Goal: Information Seeking & Learning: Learn about a topic

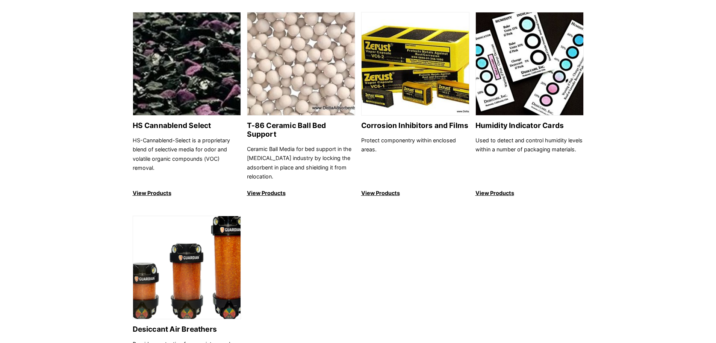
scroll to position [827, 0]
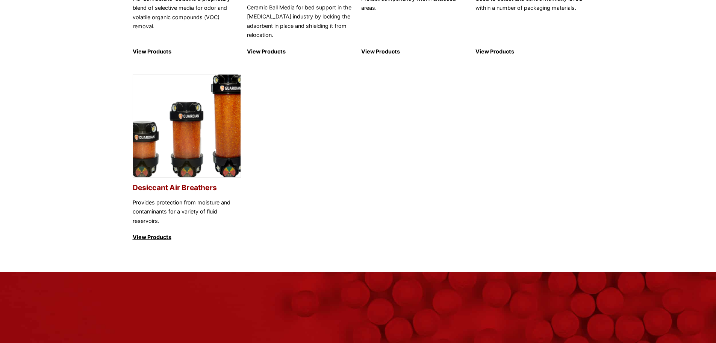
click at [179, 148] on img at bounding box center [187, 125] width 108 height 103
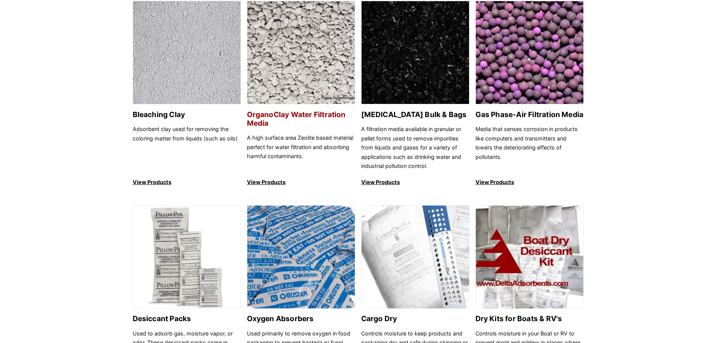
scroll to position [150, 0]
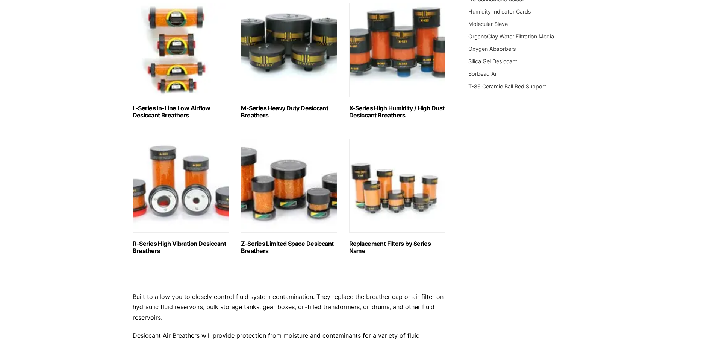
scroll to position [414, 0]
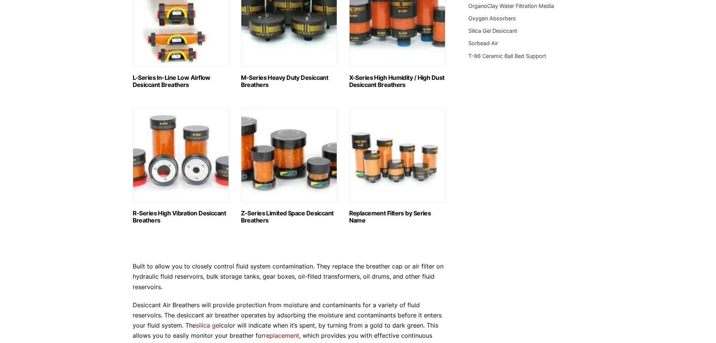
click at [172, 38] on img "Visit product category L-Series In-Line Low Airflow Desiccant Breathers" at bounding box center [181, 20] width 96 height 94
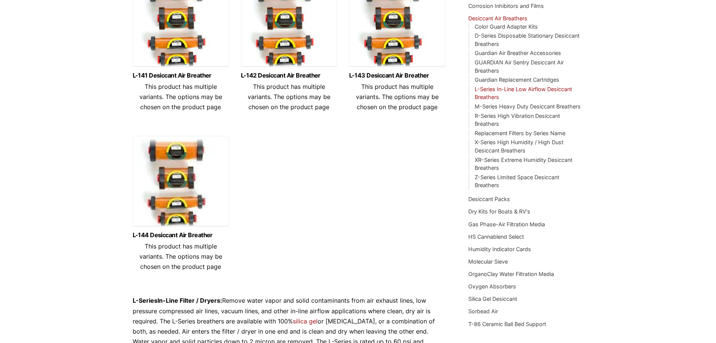
scroll to position [150, 0]
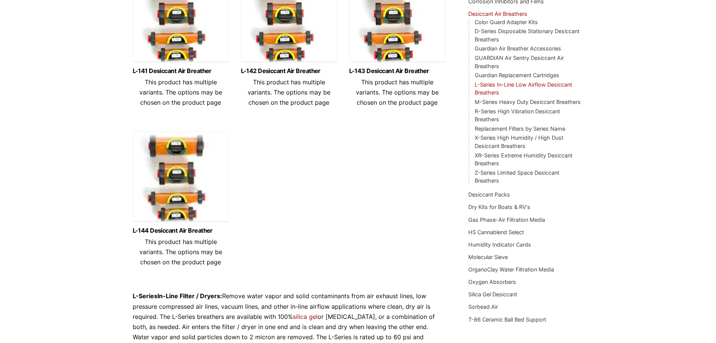
click at [183, 30] on img at bounding box center [181, 19] width 96 height 94
click at [265, 38] on img at bounding box center [289, 19] width 96 height 94
click at [370, 34] on img at bounding box center [397, 19] width 96 height 94
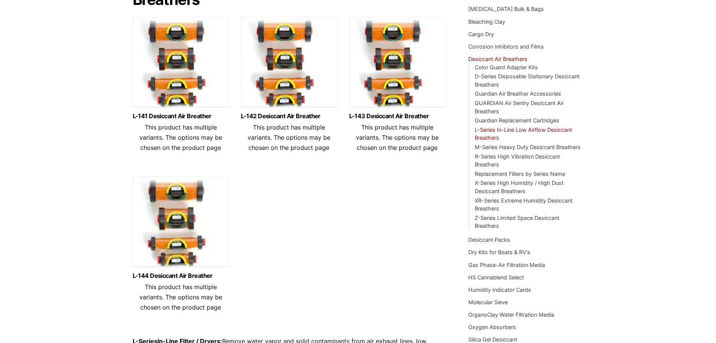
scroll to position [113, 0]
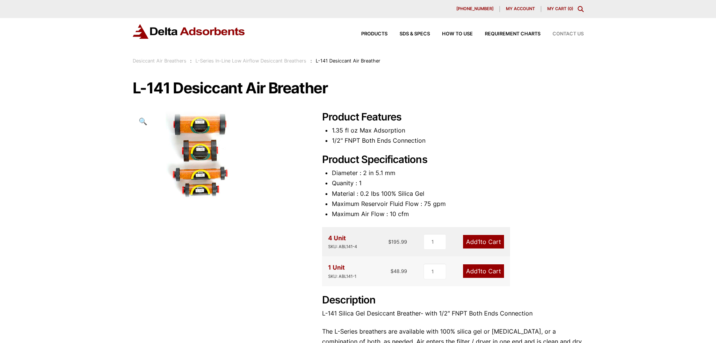
click at [570, 34] on span "Contact Us" at bounding box center [568, 34] width 31 height 5
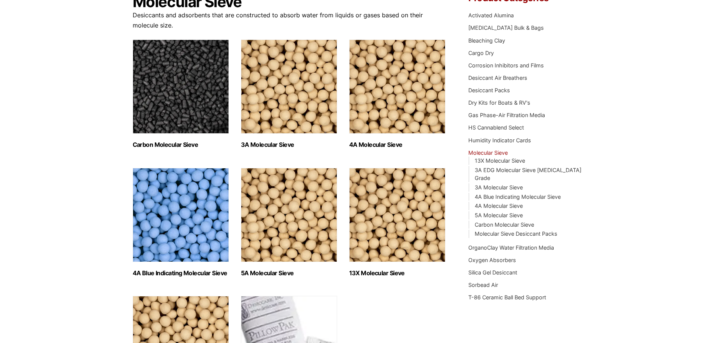
scroll to position [226, 0]
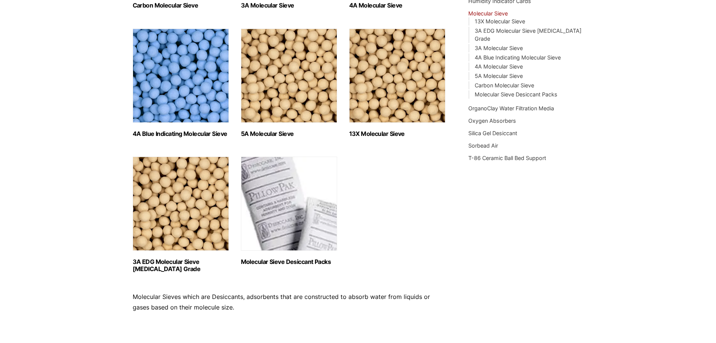
click at [196, 62] on img "Visit product category 4A Blue Indicating Molecular Sieve" at bounding box center [181, 76] width 96 height 94
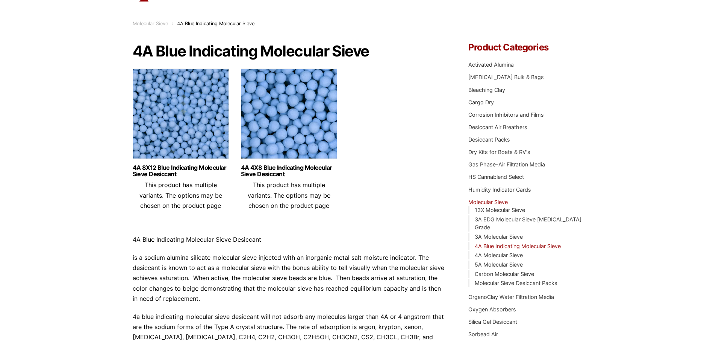
scroll to position [113, 0]
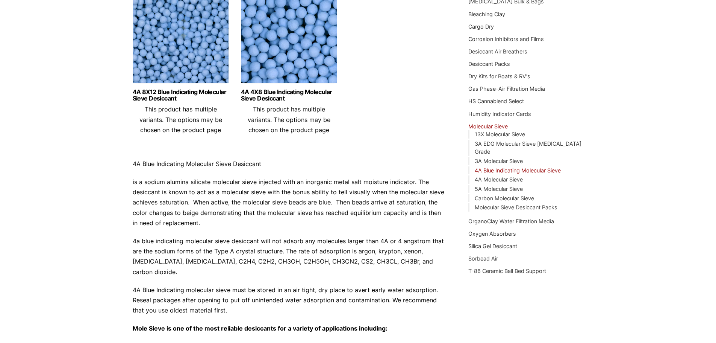
click at [199, 45] on img at bounding box center [181, 40] width 96 height 94
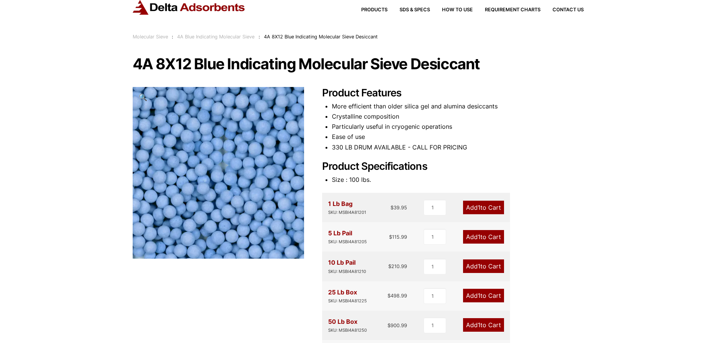
scroll to position [75, 0]
